Goal: Information Seeking & Learning: Understand process/instructions

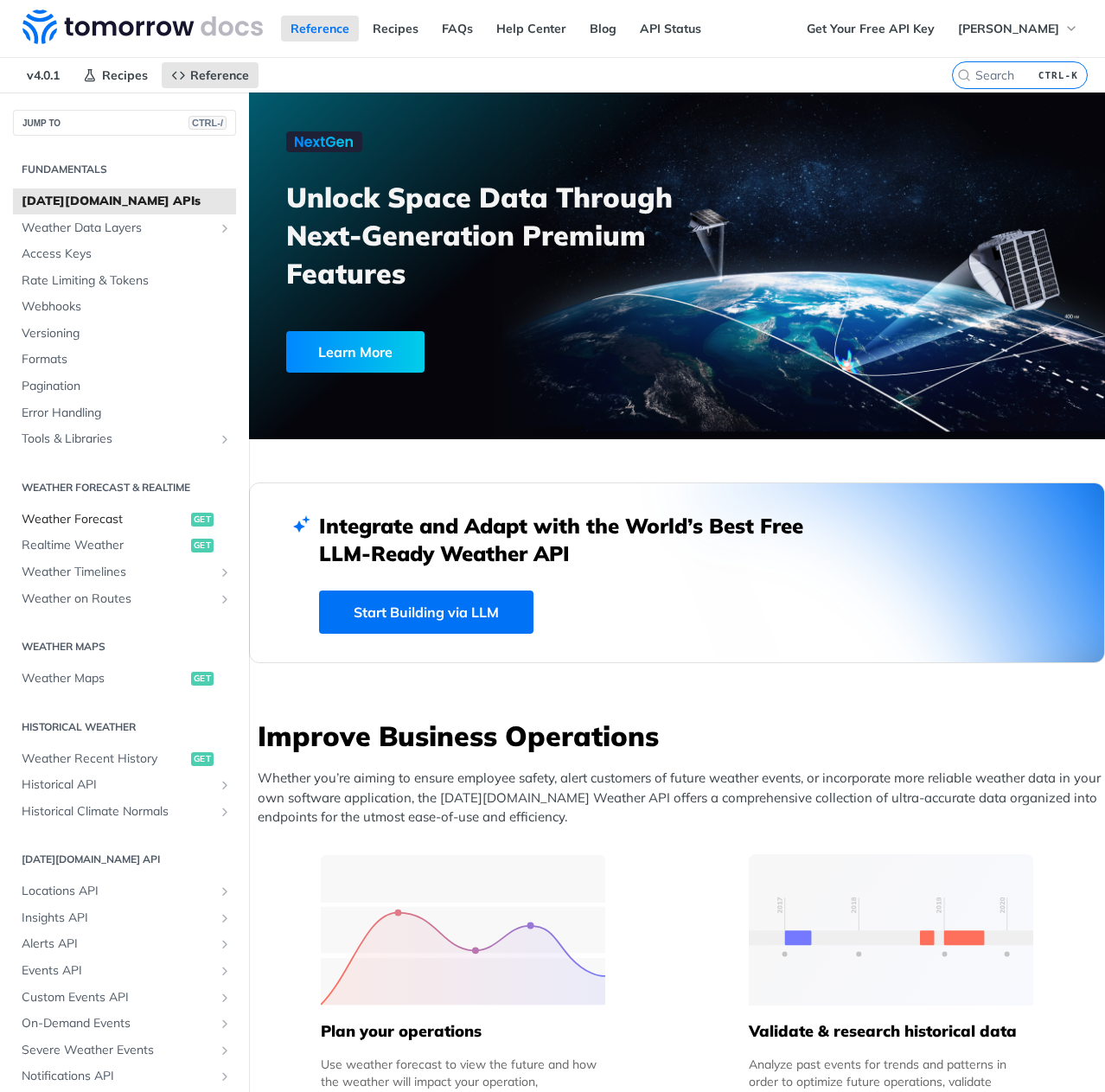
click at [88, 519] on span "Weather Forecast" at bounding box center [105, 520] width 166 height 17
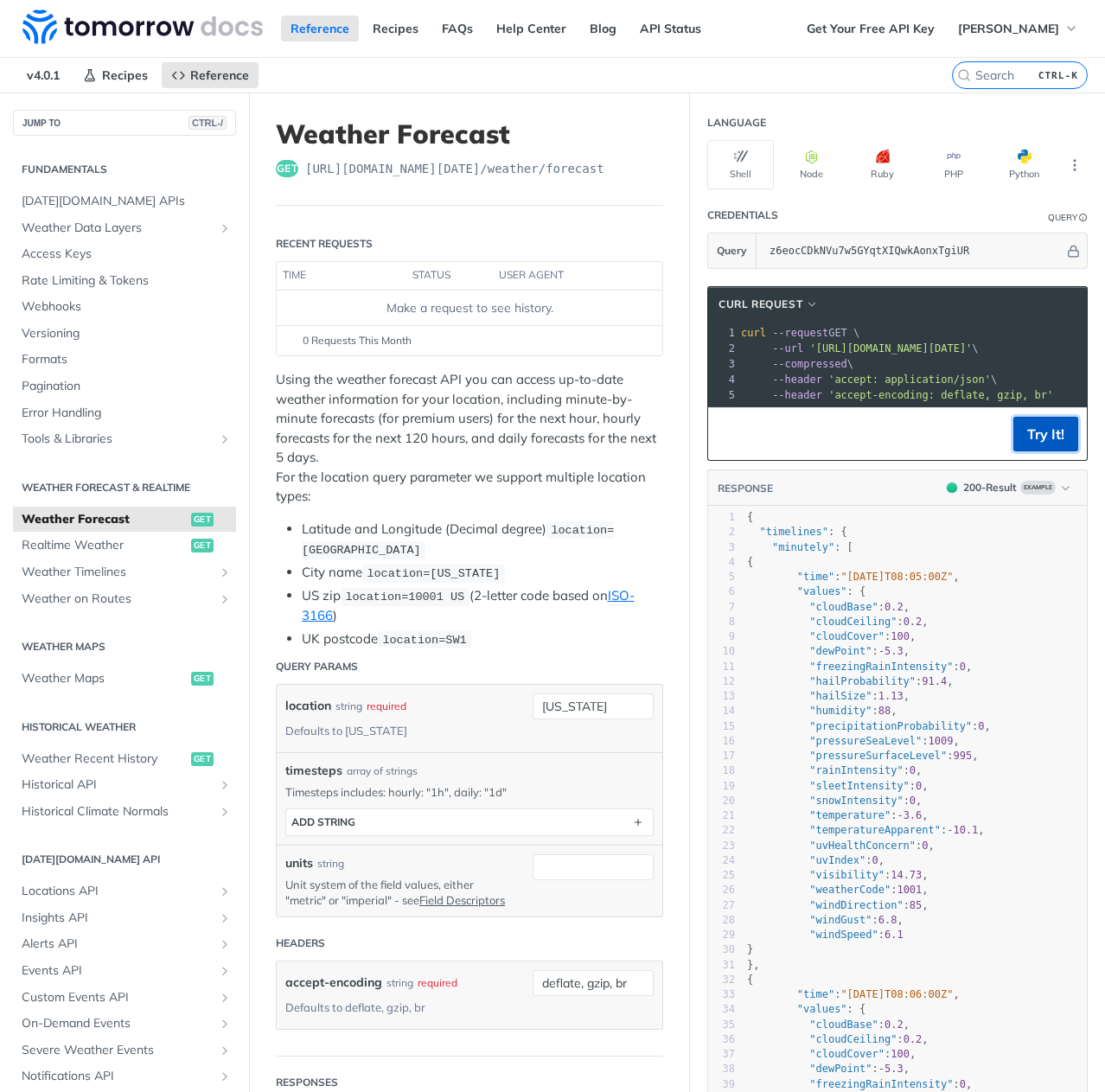
click at [1049, 447] on button "Try It!" at bounding box center [1046, 434] width 65 height 35
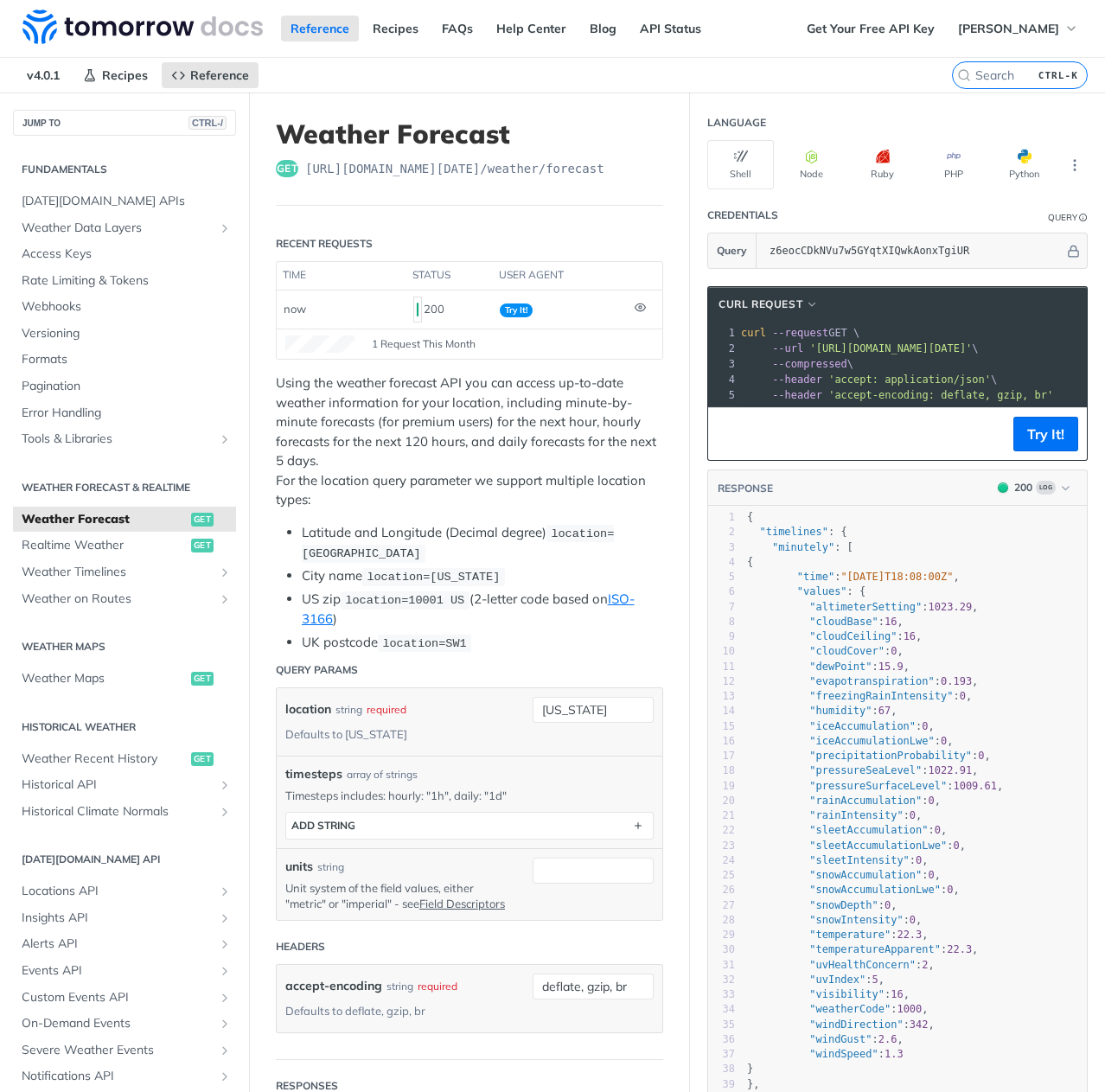
click at [691, 245] on section "Credentials Query Query z6eocCDkNVu7w5GYqtXIQwkAonxTgiUR" at bounding box center [897, 234] width 415 height 71
click at [151, 548] on span "Realtime Weather" at bounding box center [105, 545] width 166 height 17
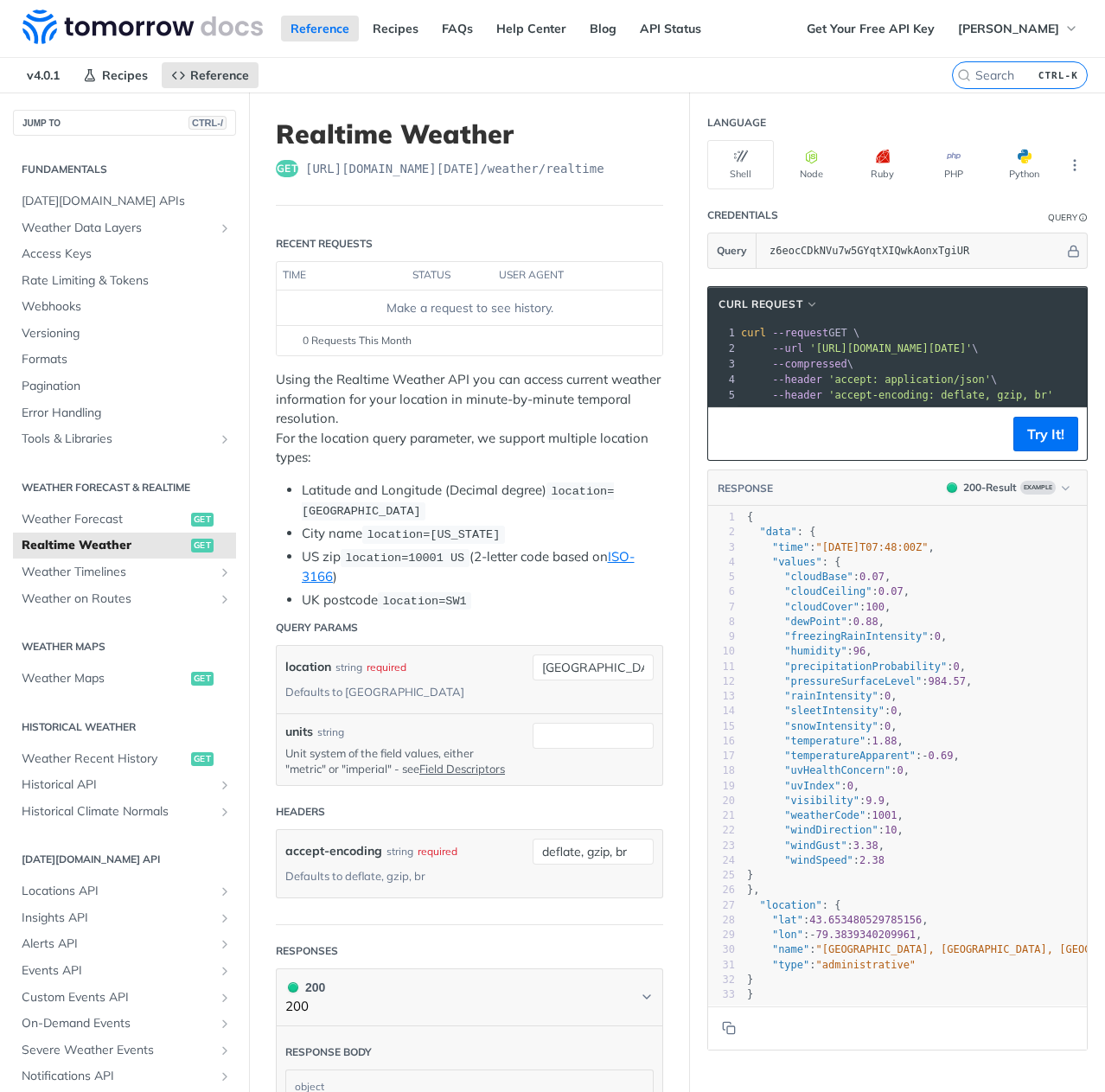
click at [690, 446] on section "cURL Request xxxxxxxxxx 1 curl --request GET \ 2 --url '[URL][DOMAIN_NAME][DATE…" at bounding box center [897, 669] width 415 height 799
click at [690, 500] on section "cURL Request xxxxxxxxxx 1 curl --request GET \ 2 --url '[URL][DOMAIN_NAME][DATE…" at bounding box center [897, 669] width 415 height 799
click at [727, 1035] on icon "Copy to clipboard" at bounding box center [731, 1030] width 8 height 8
drag, startPoint x: 596, startPoint y: 668, endPoint x: 468, endPoint y: 673, distance: 128.1
click at [469, 673] on div "location string required Defaults to [GEOGRAPHIC_DATA] [GEOGRAPHIC_DATA] requir…" at bounding box center [470, 679] width 369 height 50
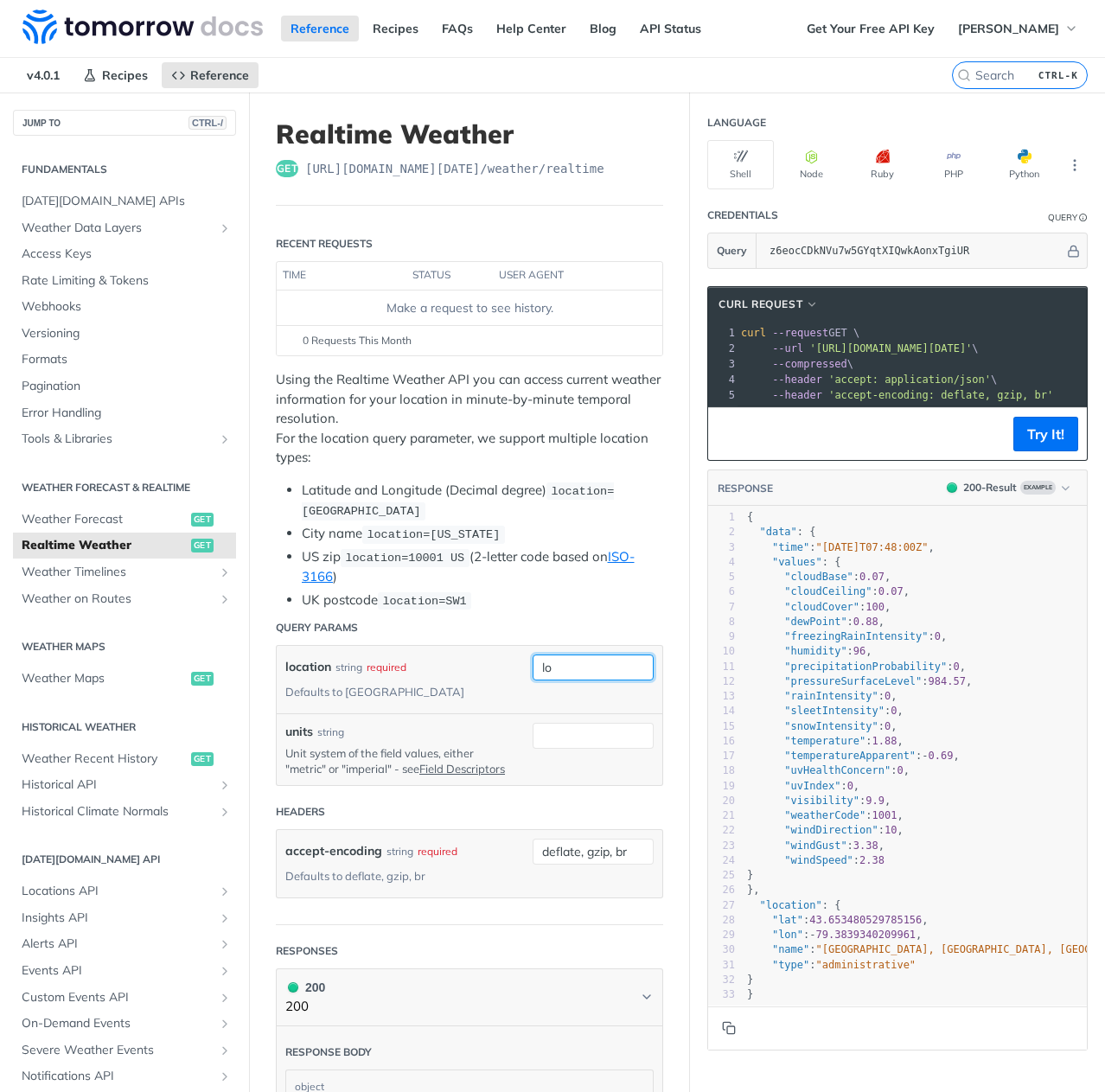
type input "l"
type input "22309 US"
click at [1052, 445] on button "Try It!" at bounding box center [1046, 434] width 65 height 35
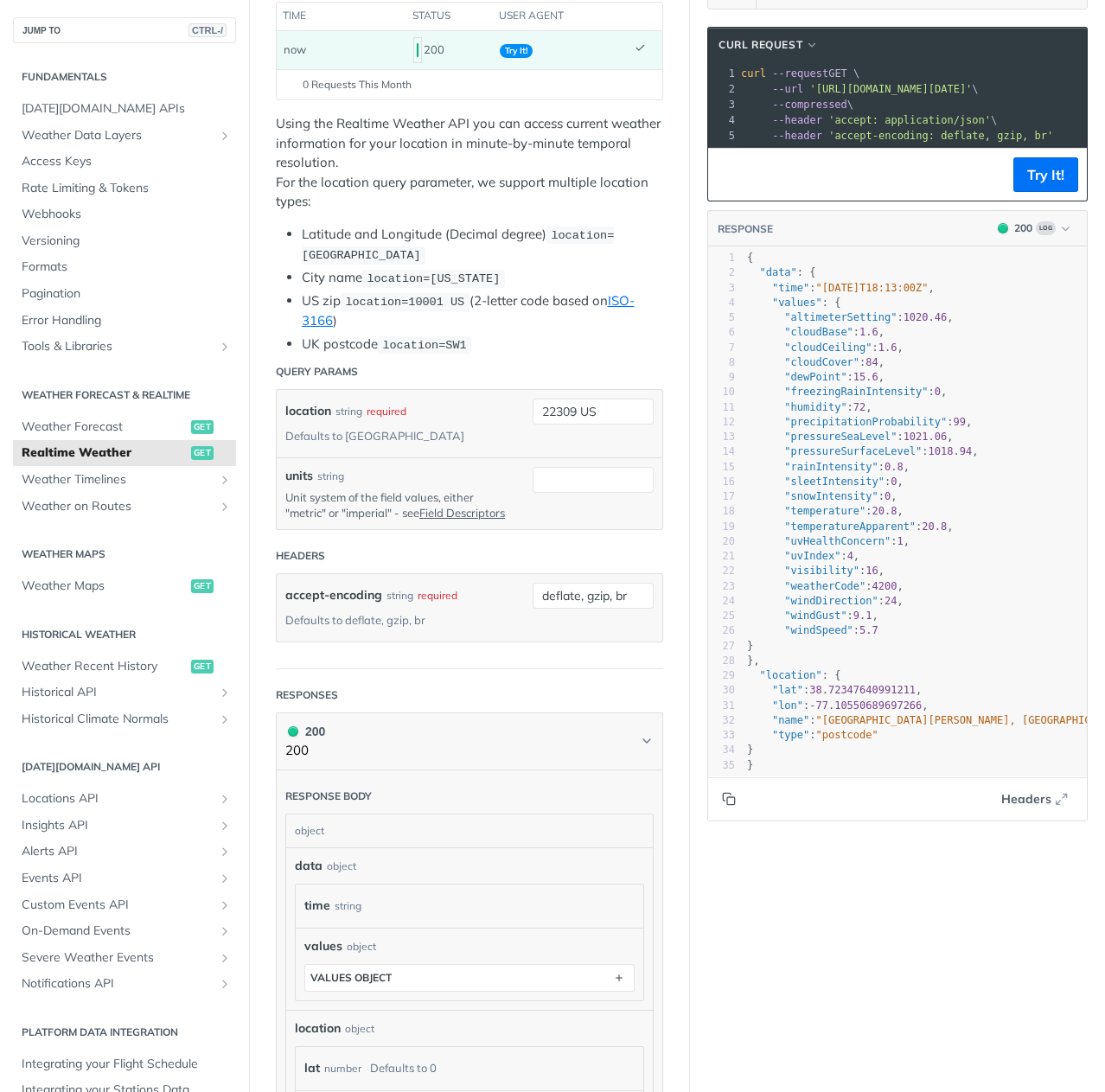
scroll to position [86, 0]
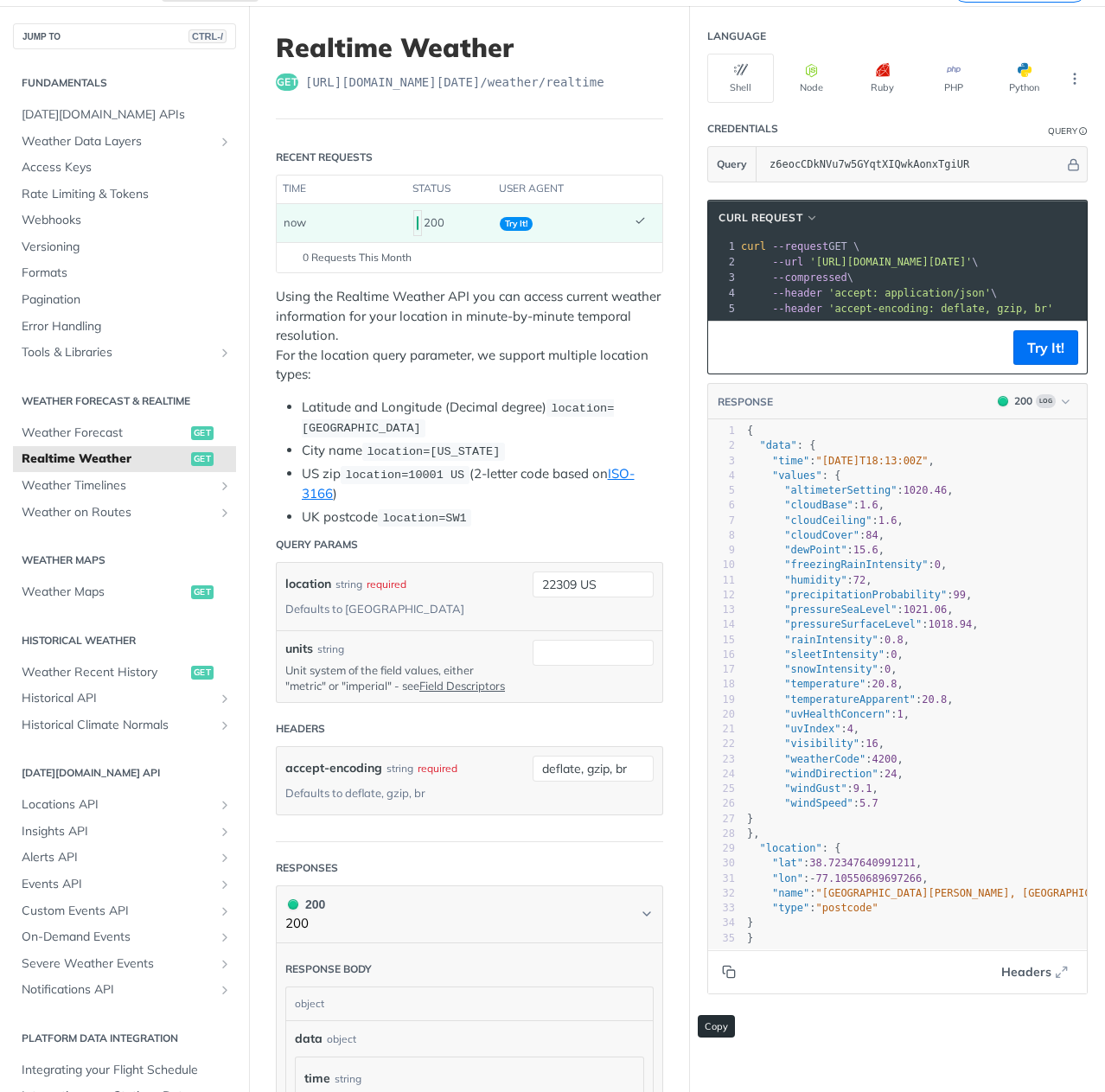
click at [722, 979] on icon "Copy to clipboard" at bounding box center [728, 972] width 14 height 14
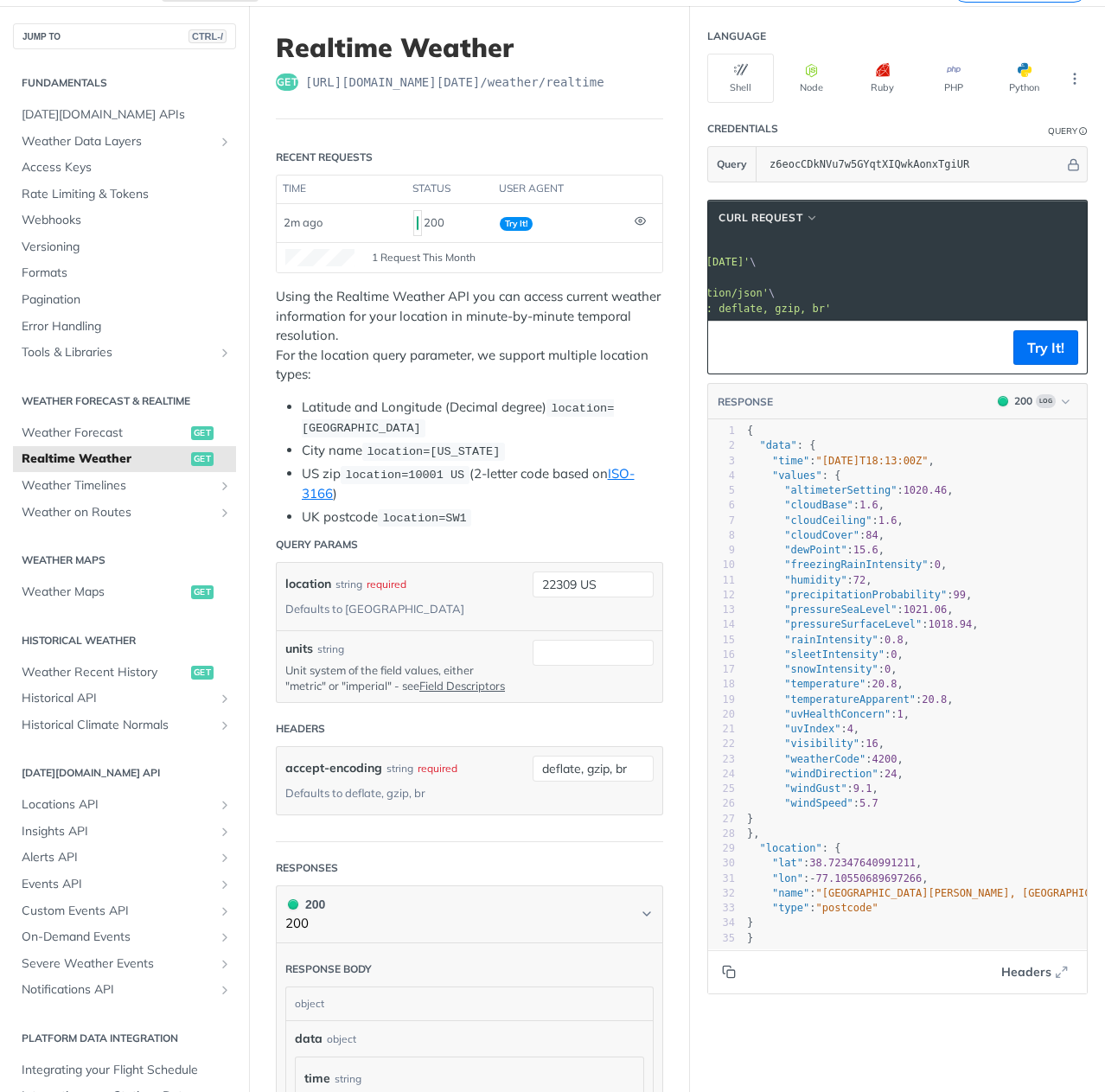
scroll to position [0, 330]
drag, startPoint x: 796, startPoint y: 263, endPoint x: 1052, endPoint y: 261, distance: 256.0
click at [654, 261] on span "'[URL][DOMAIN_NAME][DATE]'" at bounding box center [573, 261] width 163 height 12
copy span "[URL][DOMAIN_NAME][DATE]"
